Goal: Find specific page/section: Find specific page/section

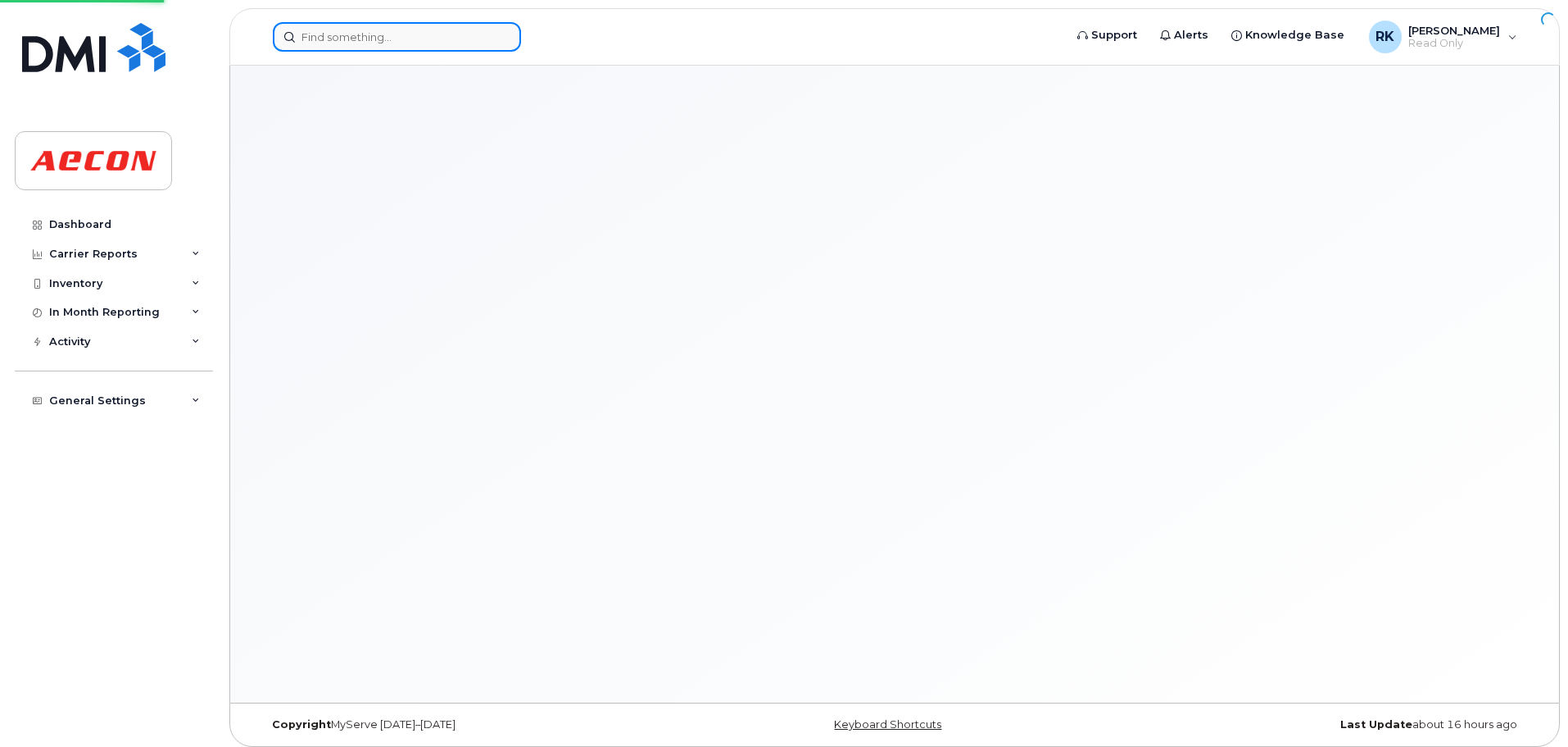
drag, startPoint x: 0, startPoint y: 0, endPoint x: 362, endPoint y: 48, distance: 365.2
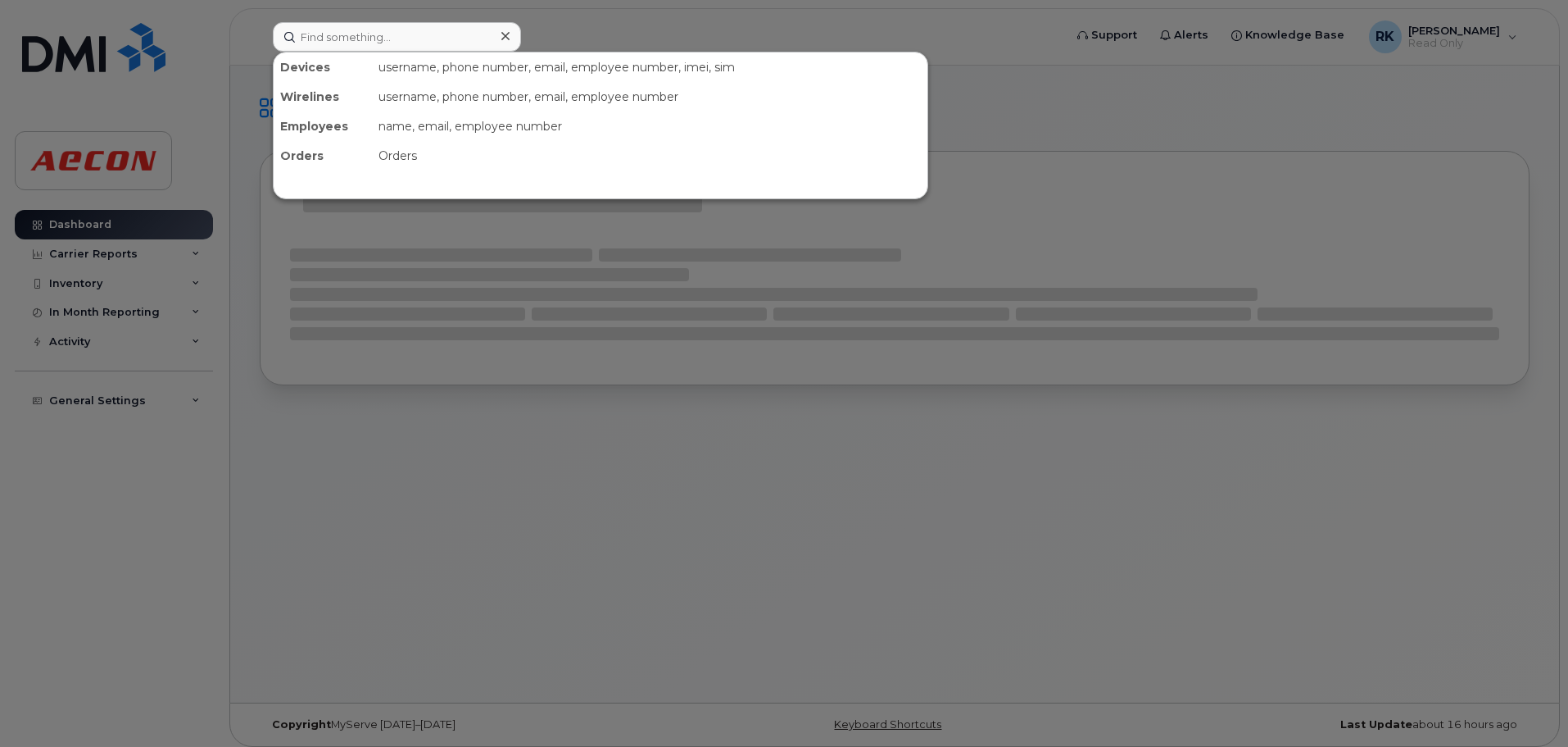
drag, startPoint x: 362, startPoint y: 48, endPoint x: 359, endPoint y: 518, distance: 470.0
click at [359, 518] on div at bounding box center [784, 373] width 1568 height 747
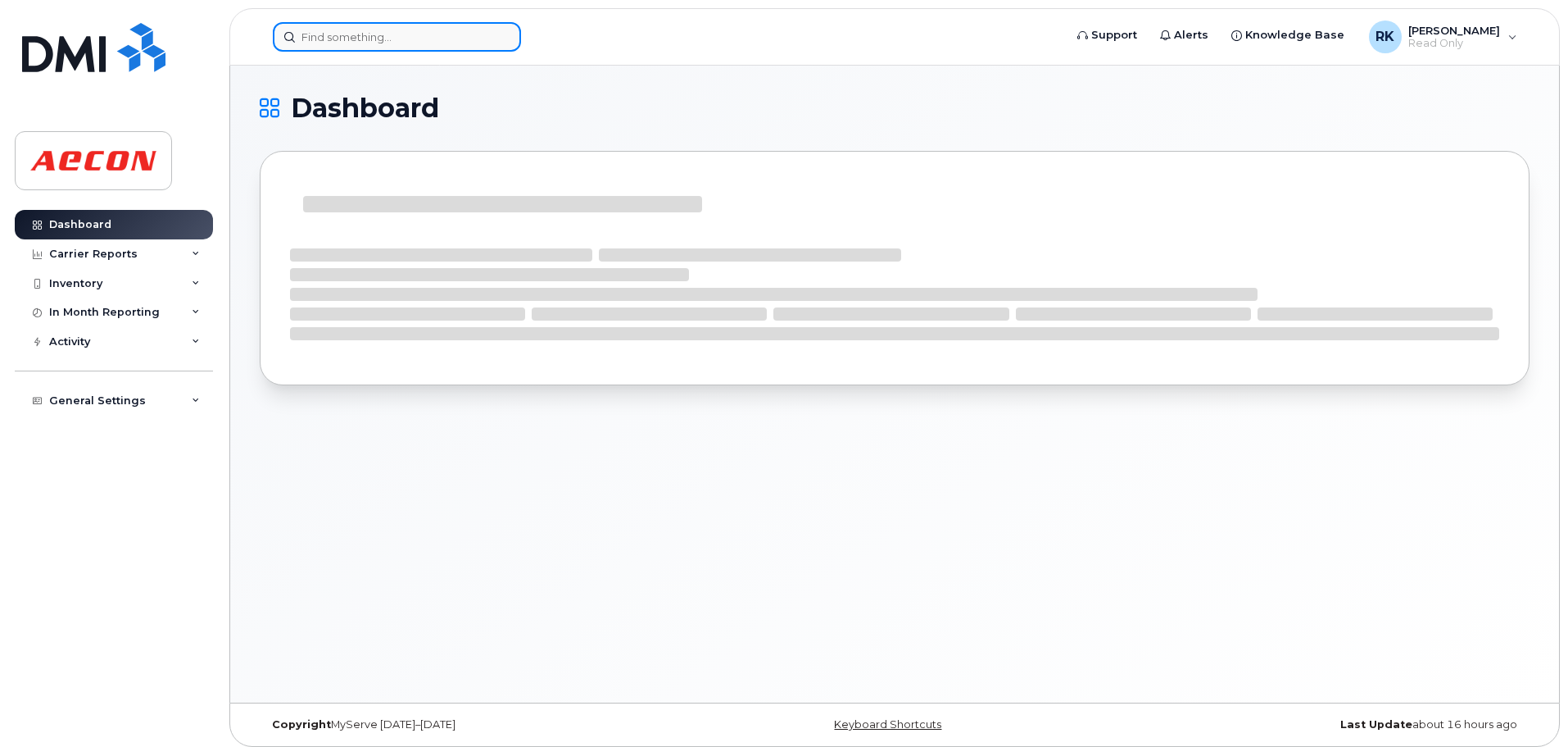
click at [345, 39] on input at bounding box center [396, 37] width 248 height 29
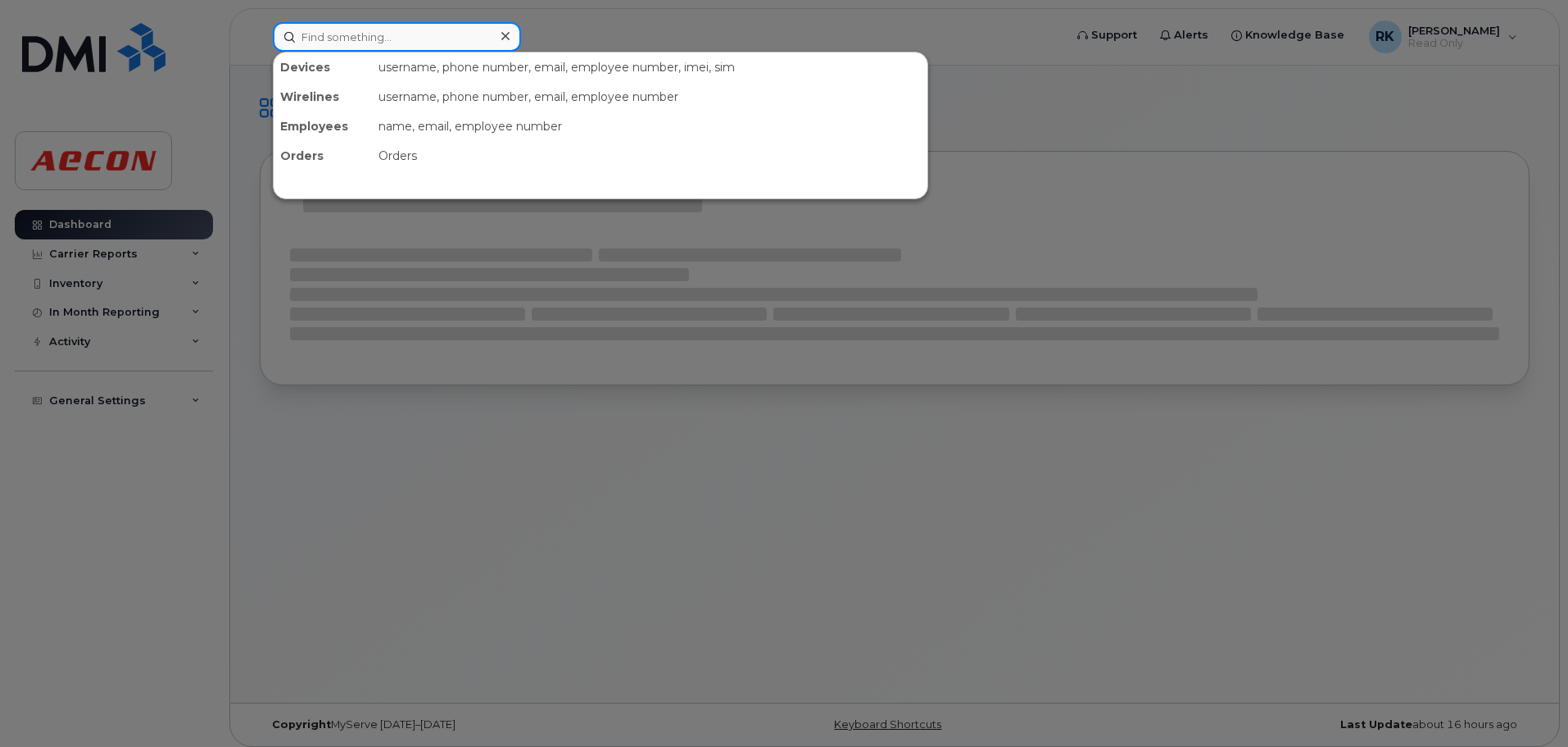
paste input "[PERSON_NAME]"
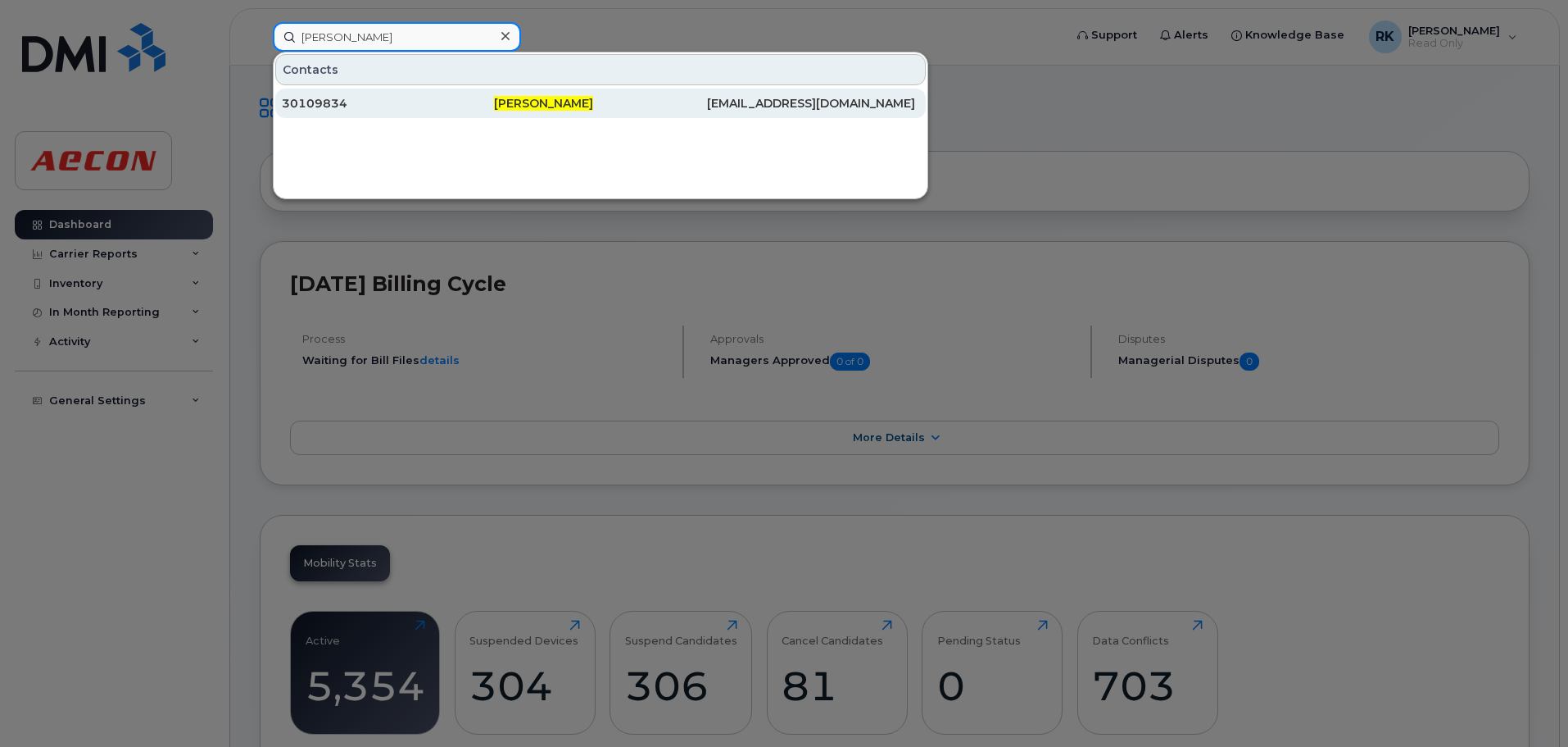
type input "[PERSON_NAME]"
click at [420, 101] on div "30109834" at bounding box center [388, 103] width 212 height 17
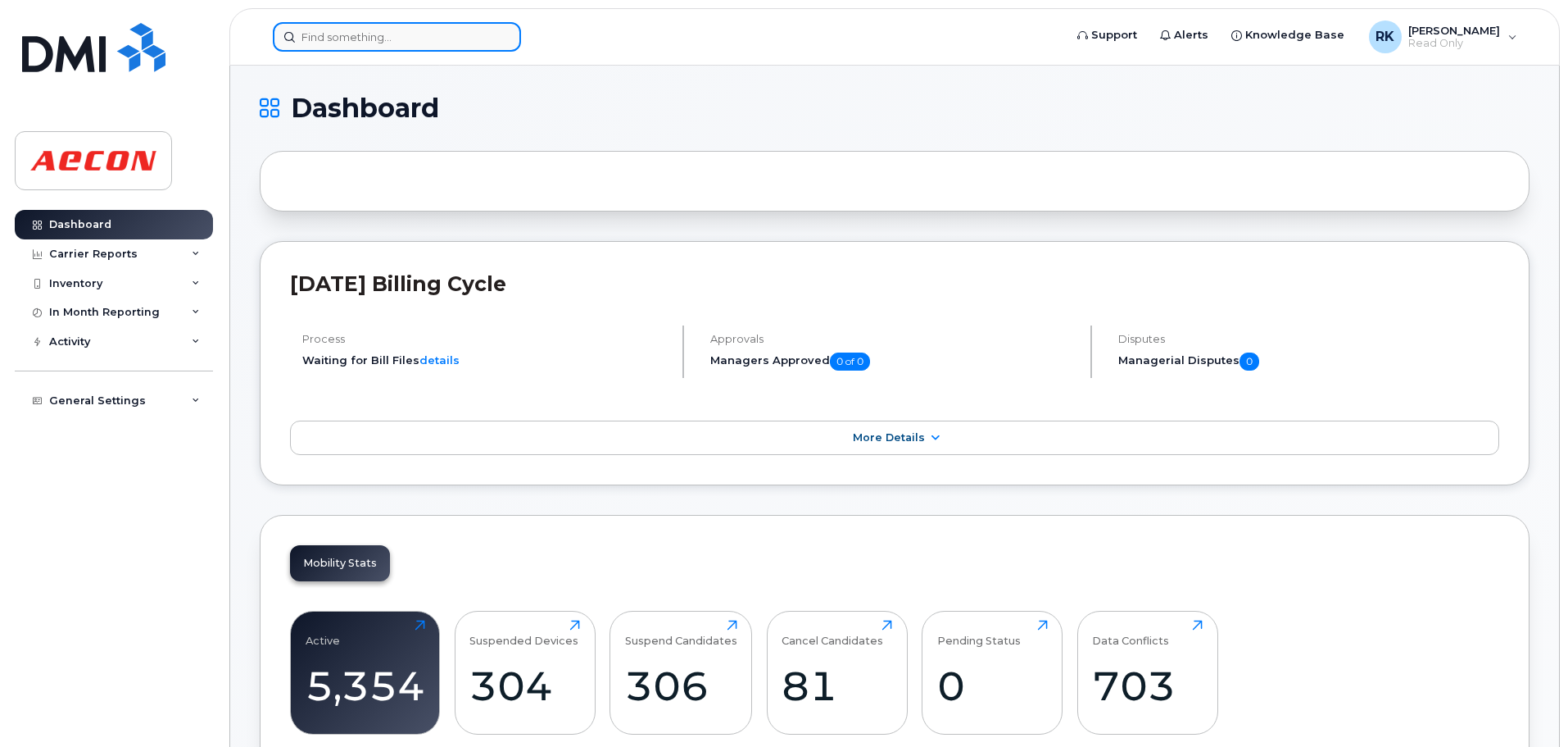
click at [377, 34] on input at bounding box center [396, 37] width 248 height 29
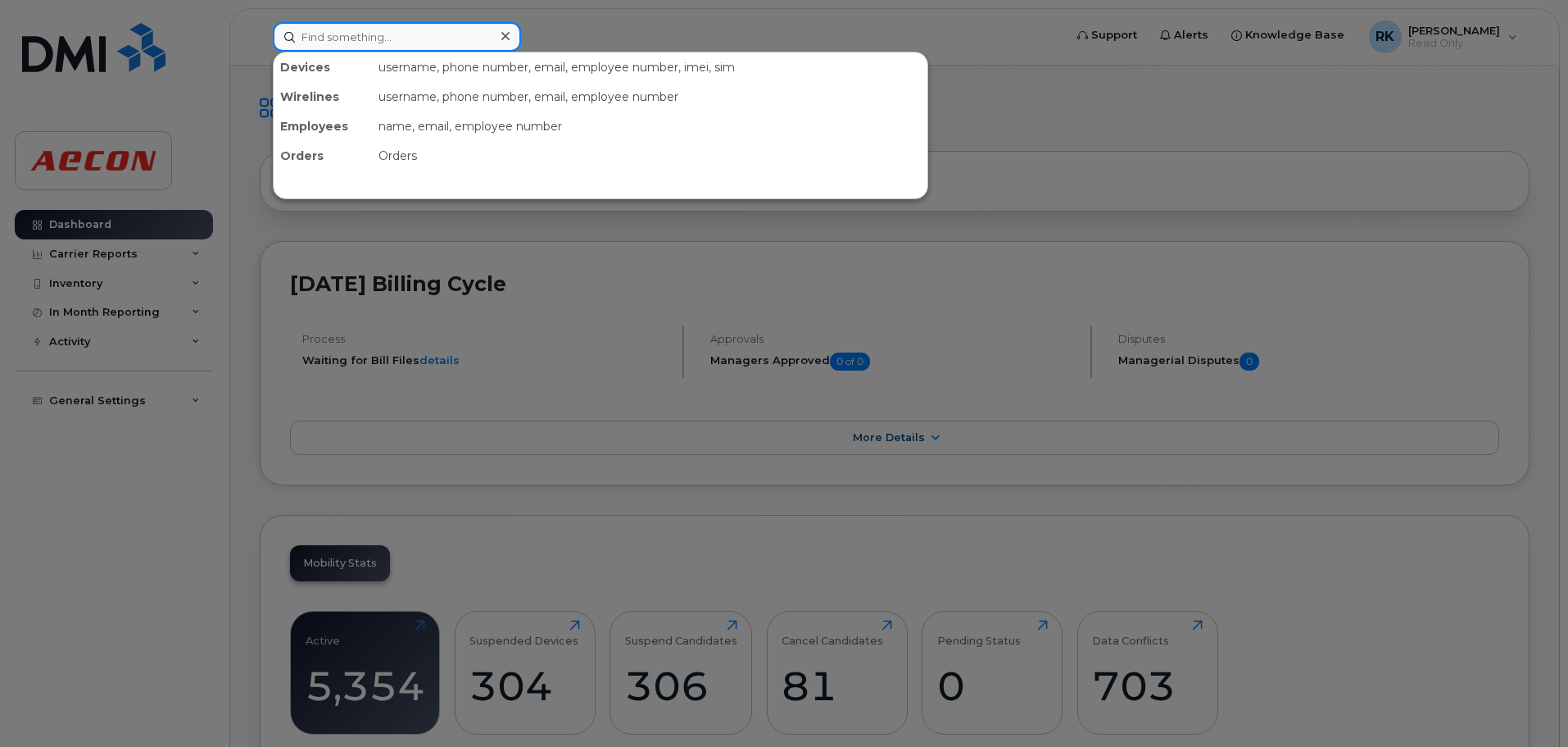
paste input "[PERSON_NAME]"
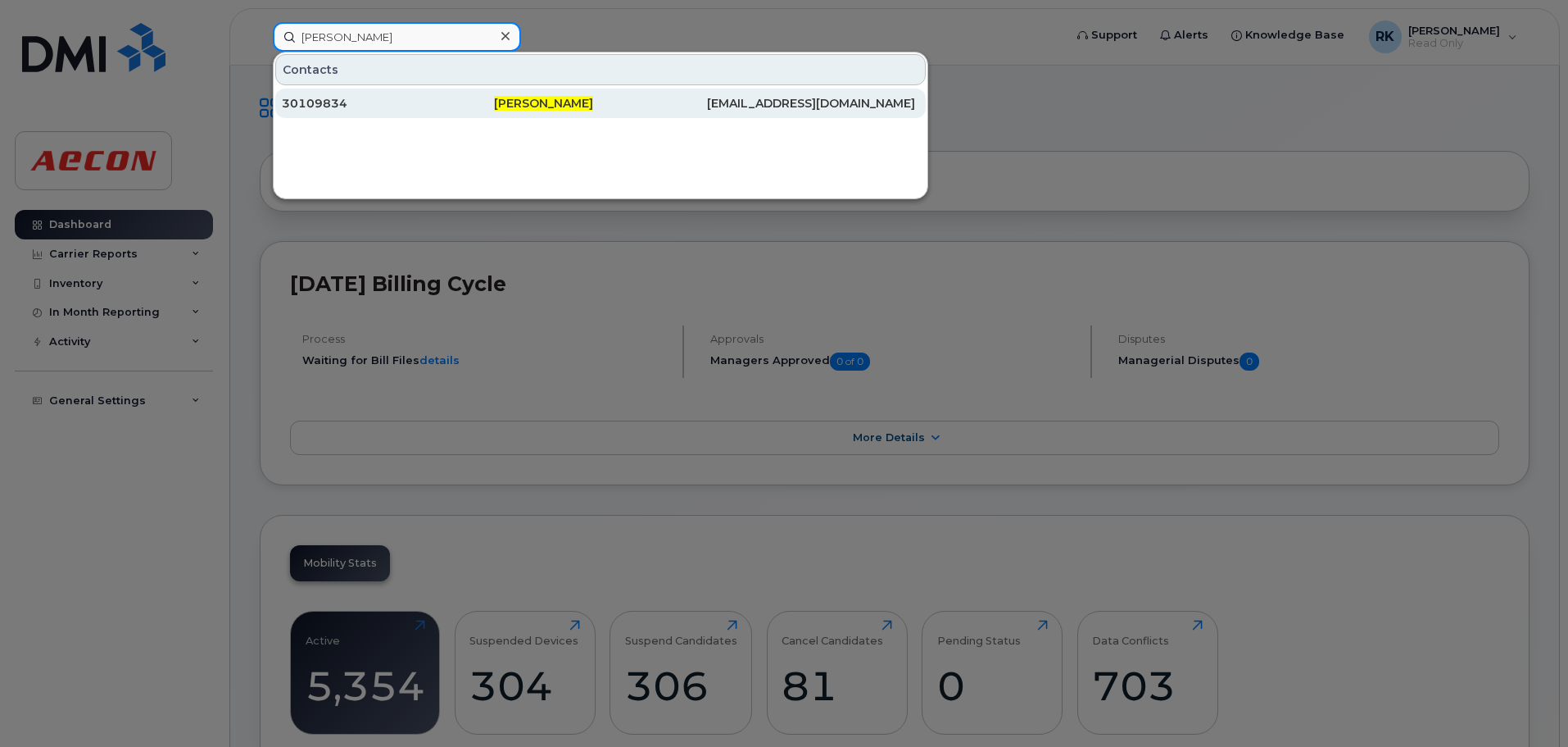
type input "[PERSON_NAME]"
click at [444, 105] on div "30109834" at bounding box center [388, 103] width 212 height 17
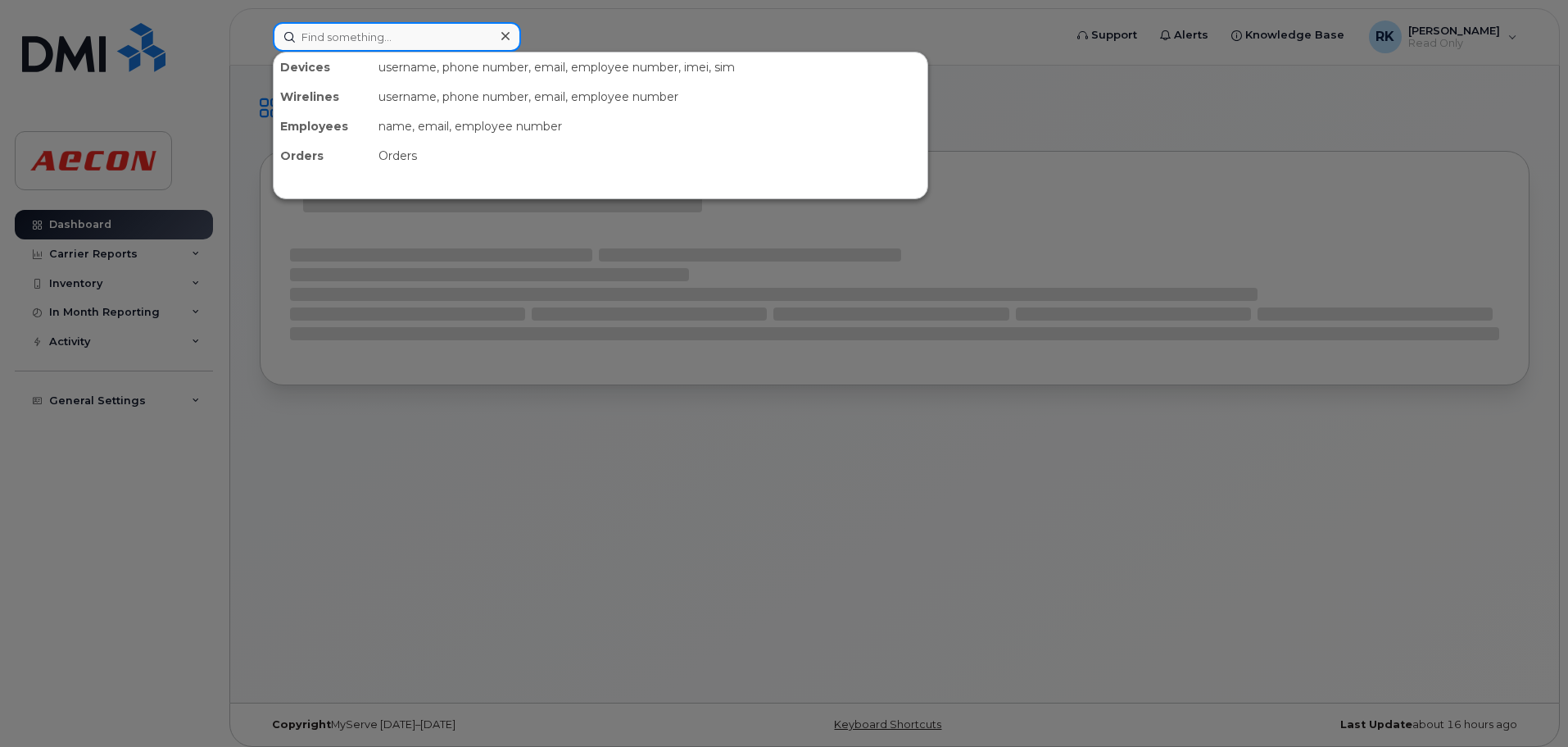
click at [427, 44] on input at bounding box center [396, 37] width 248 height 29
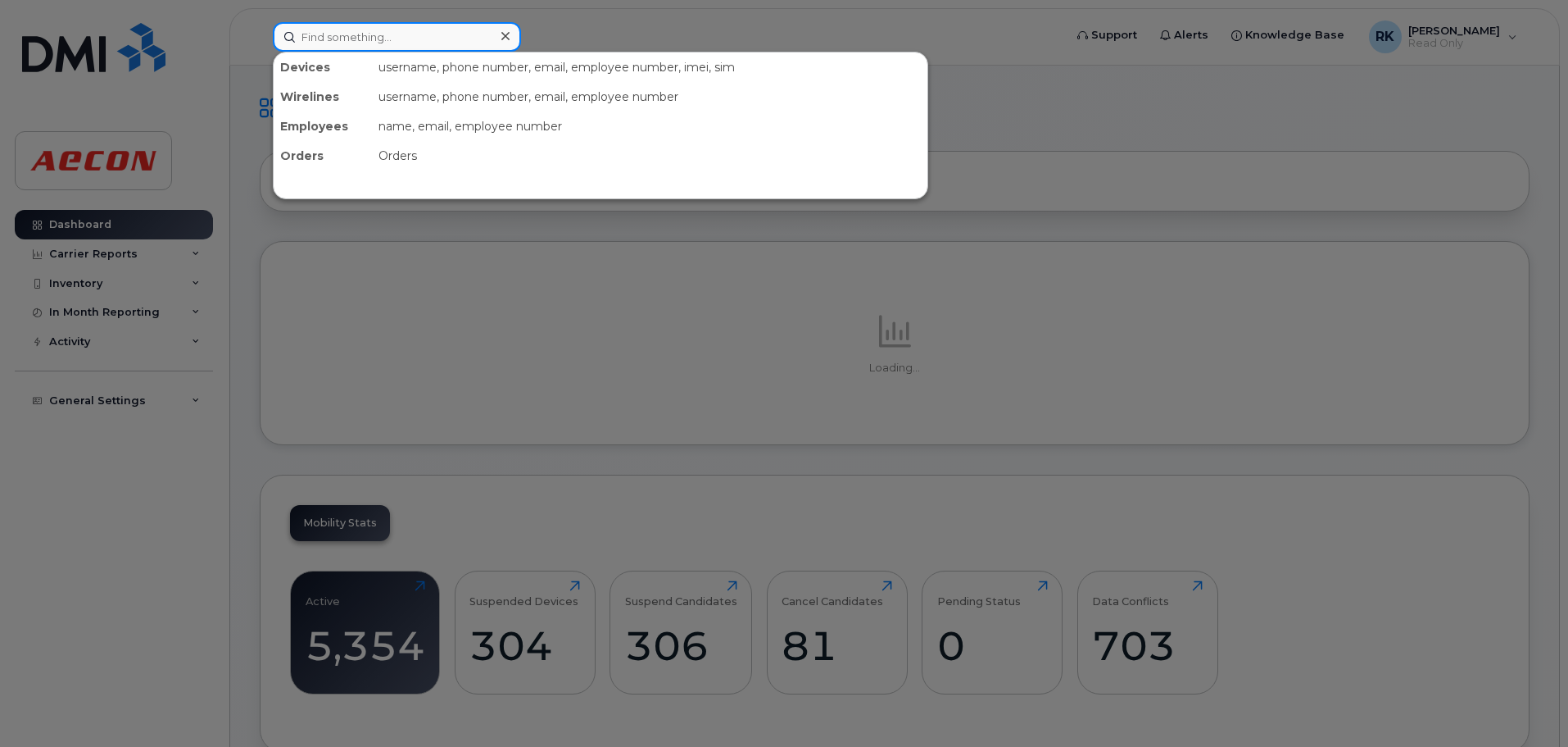
paste input "[PERSON_NAME]"
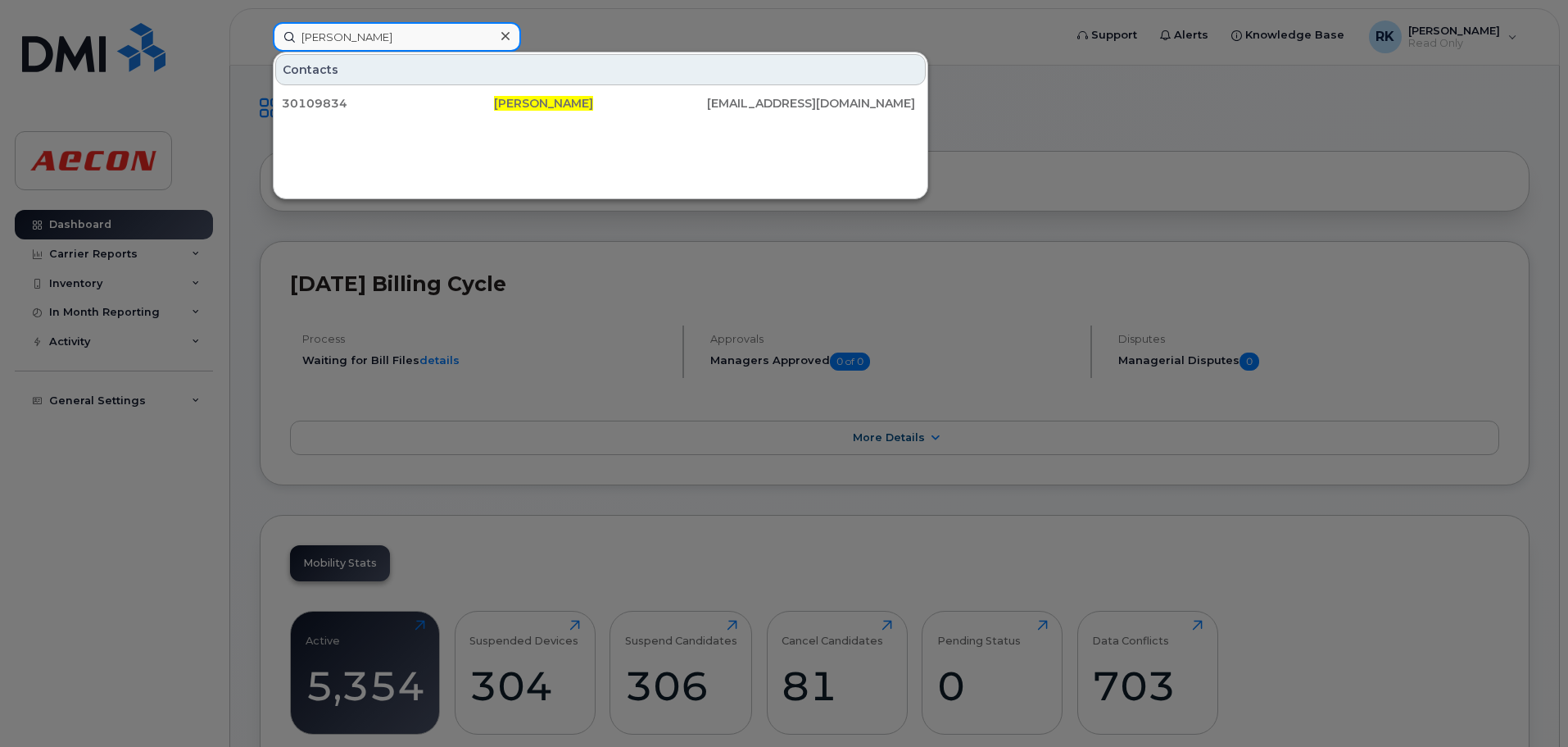
type input "[PERSON_NAME]"
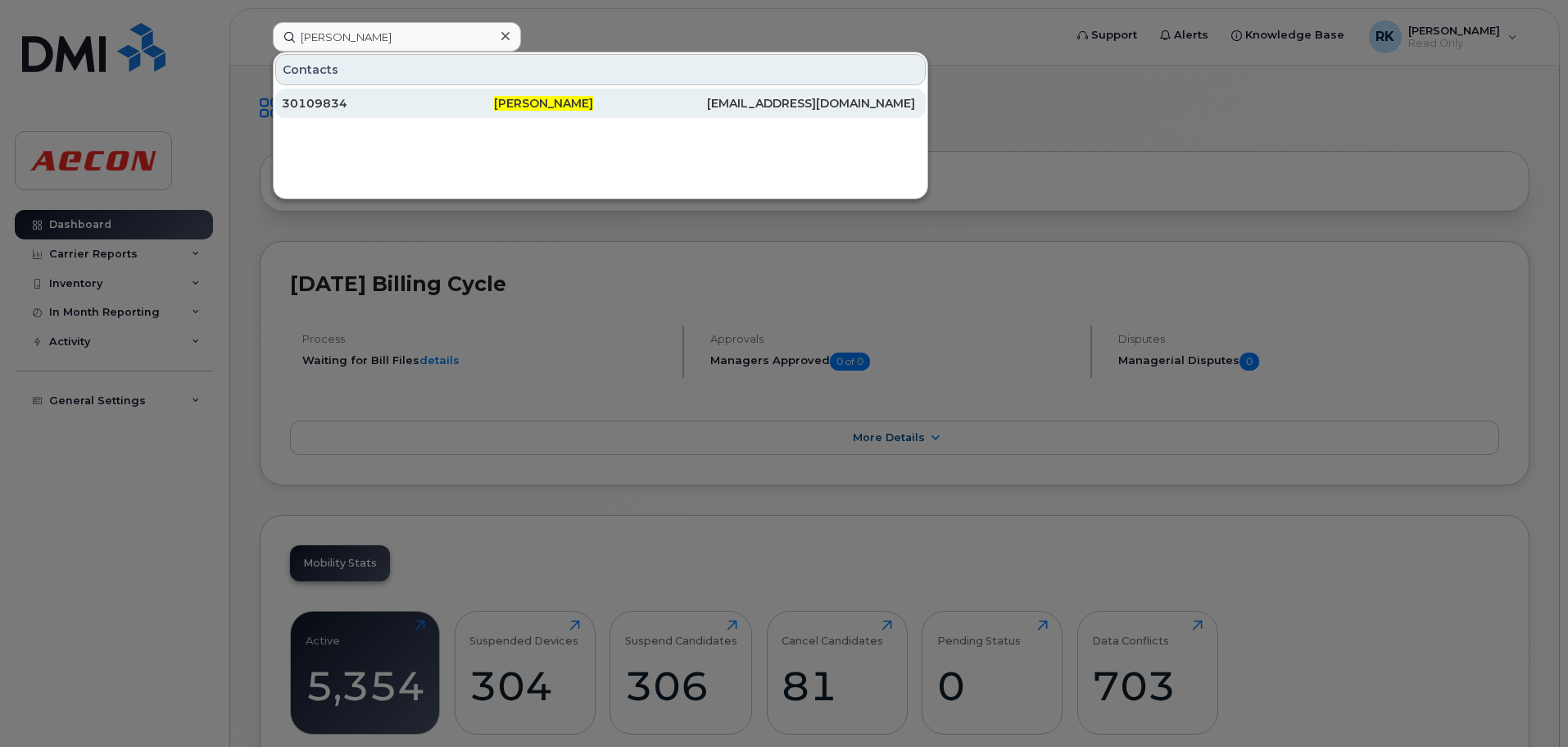
click at [487, 104] on div "30109834" at bounding box center [388, 103] width 212 height 17
